Goal: Transaction & Acquisition: Register for event/course

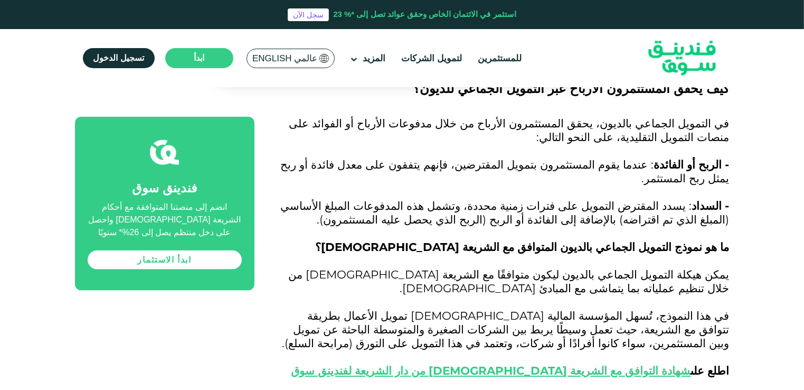
scroll to position [1373, 0]
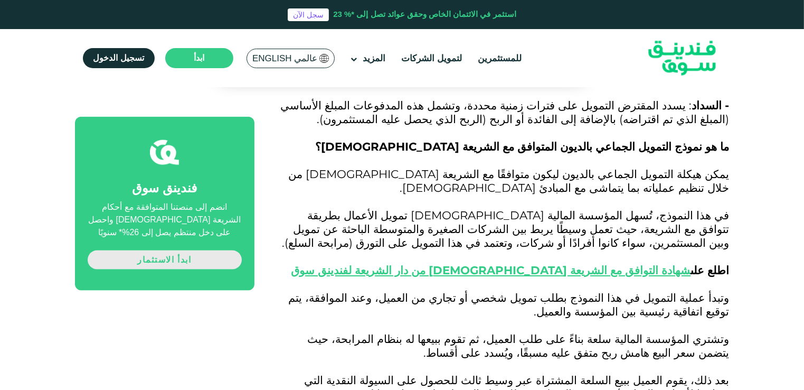
click at [188, 255] on link "ابدأ الاستثمار" at bounding box center [165, 259] width 154 height 19
click at [500, 60] on link "للمستثمرين" at bounding box center [499, 58] width 49 height 17
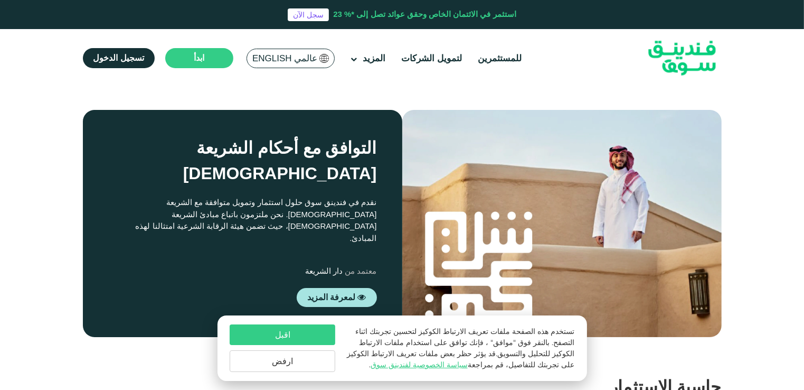
scroll to position [845, 0]
